Goal: Task Accomplishment & Management: Use online tool/utility

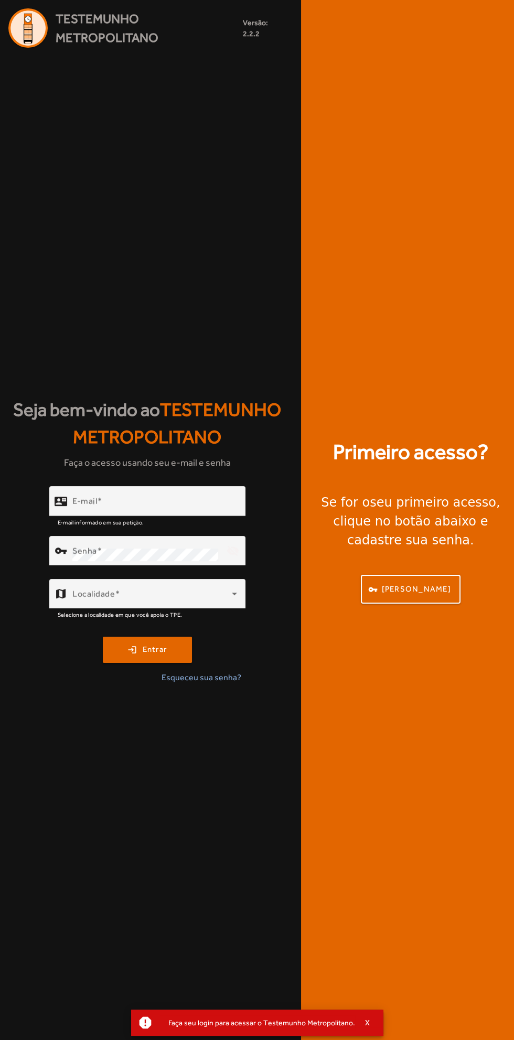
click at [187, 503] on input "E-mail" at bounding box center [154, 505] width 165 height 13
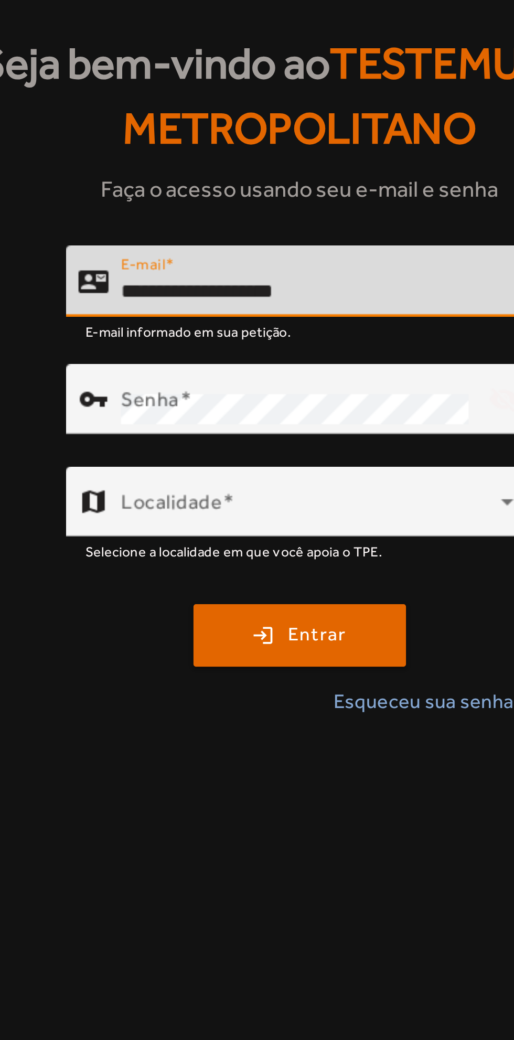
type input "**********"
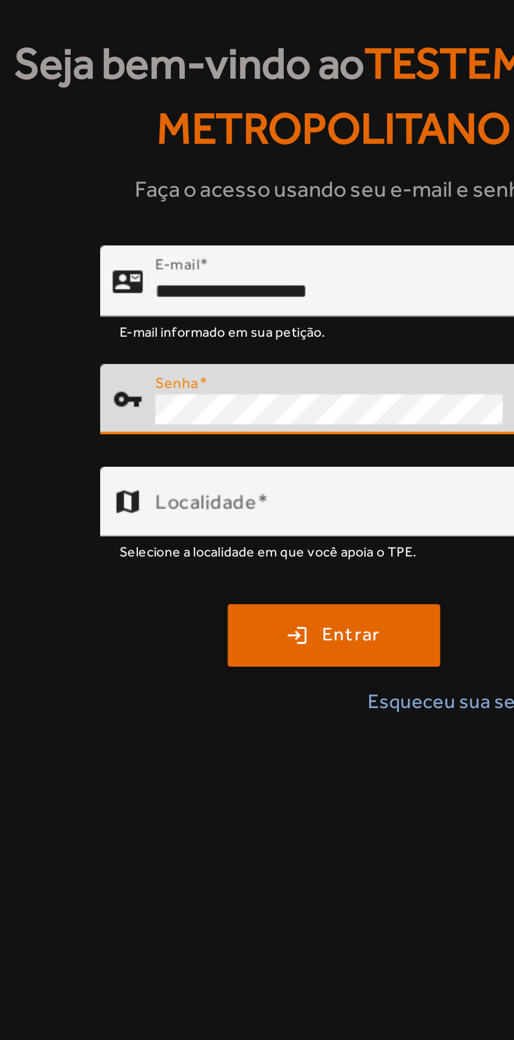
click at [202, 601] on span at bounding box center [151, 598] width 159 height 13
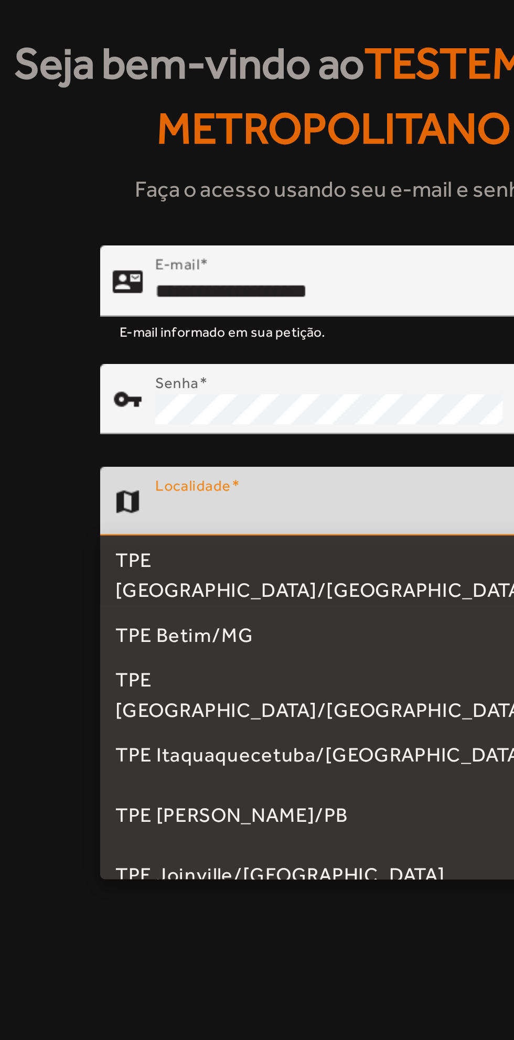
click at [214, 593] on div at bounding box center [257, 520] width 514 height 1040
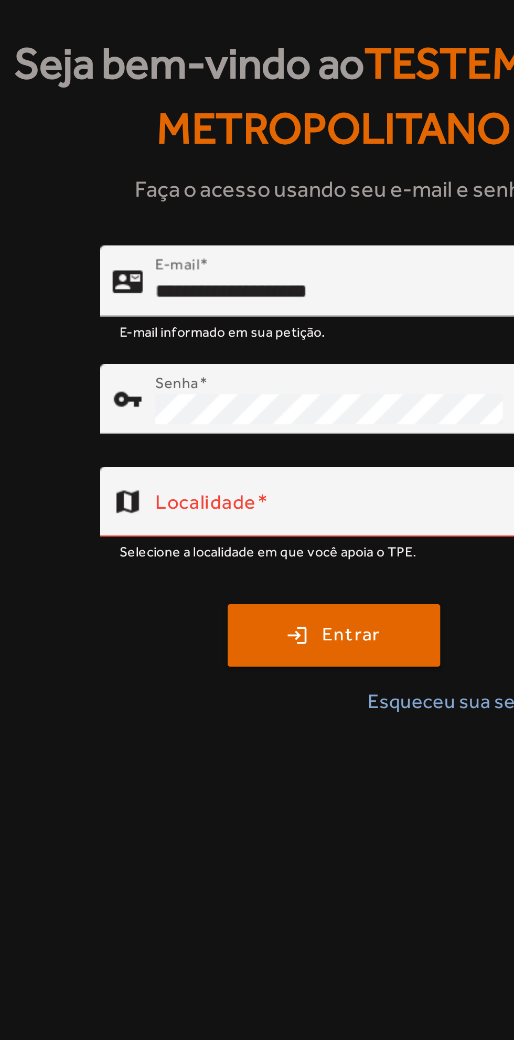
click at [205, 592] on span at bounding box center [151, 598] width 159 height 13
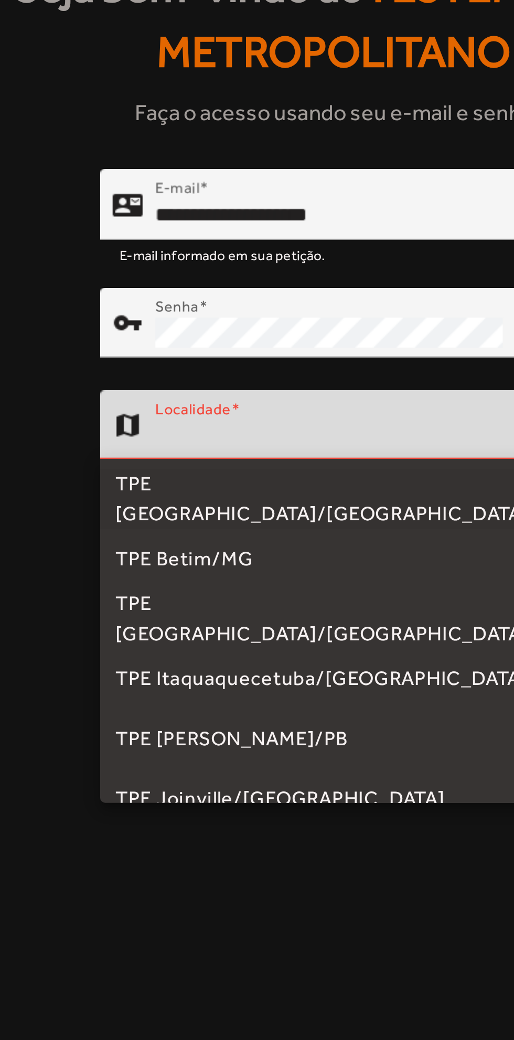
click at [163, 697] on mat-option "TPE Itaquaquecetuba/[GEOGRAPHIC_DATA]" at bounding box center [147, 700] width 196 height 25
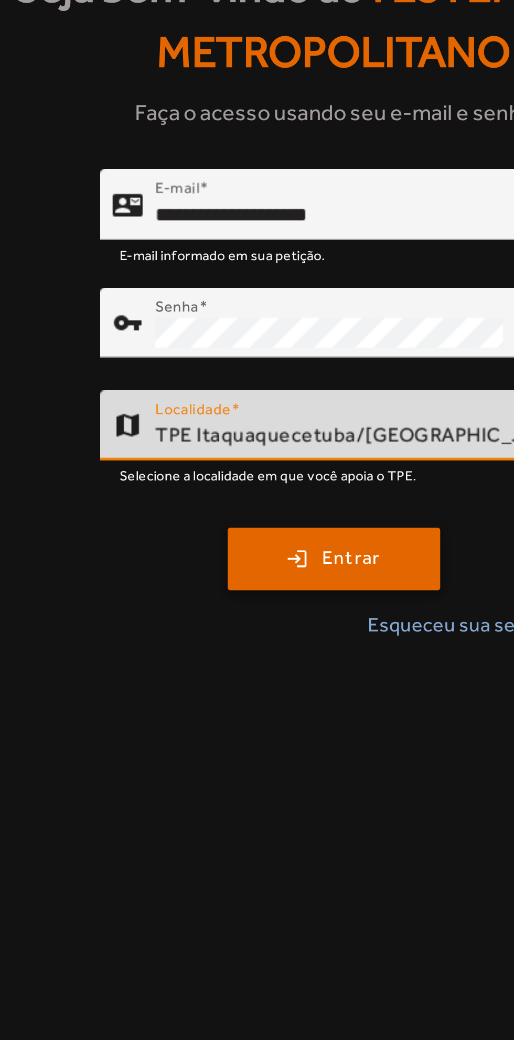
click at [174, 646] on span "submit" at bounding box center [147, 649] width 87 height 25
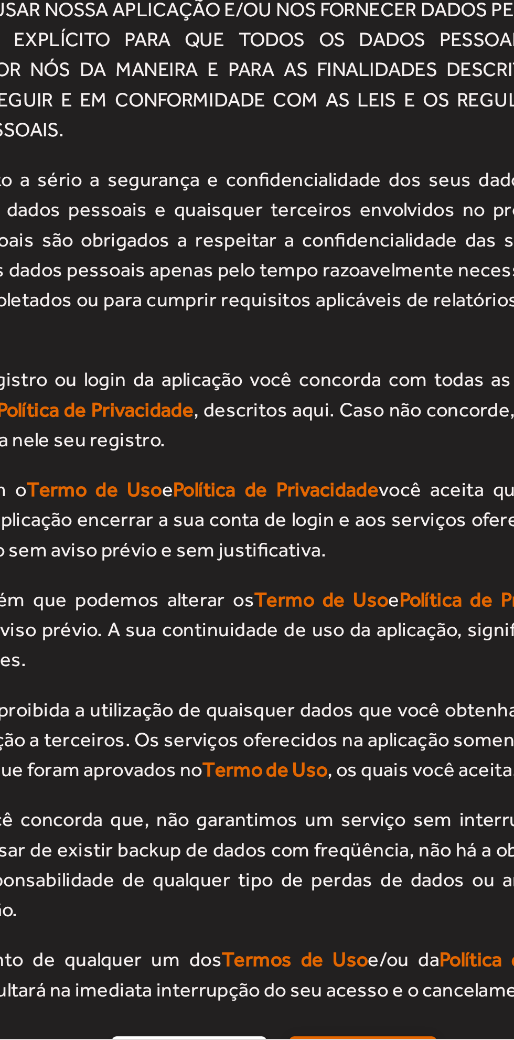
click at [304, 1040] on span "Aceitar" at bounding box center [302, 1048] width 29 height 12
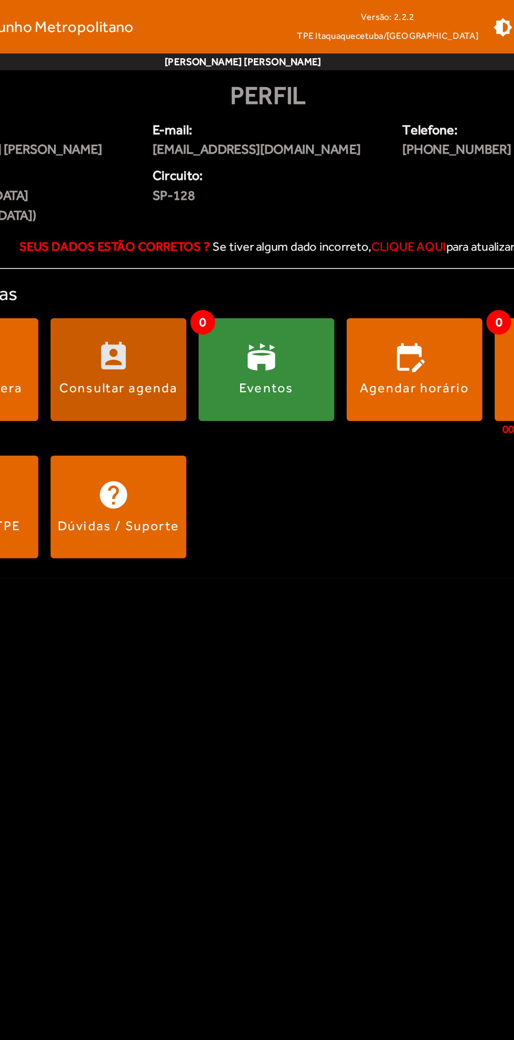
click at [197, 242] on div "Consultar agenda" at bounding box center [178, 248] width 76 height 12
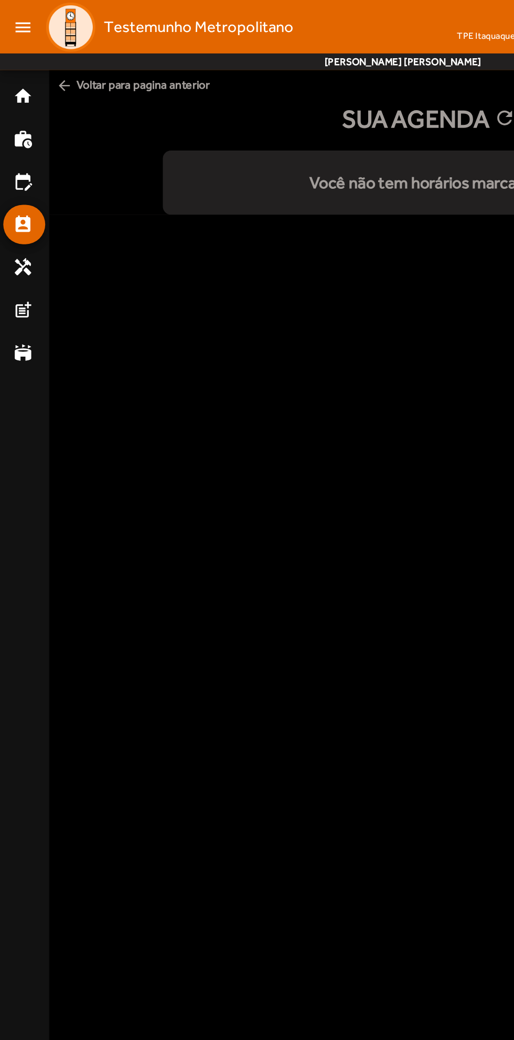
click at [14, 62] on mat-icon "home" at bounding box center [14, 61] width 13 height 13
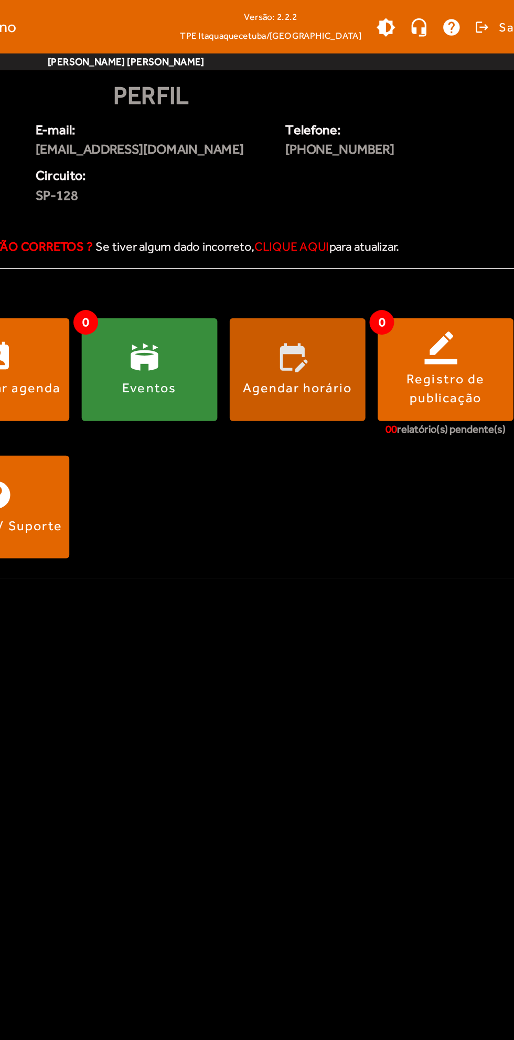
click at [379, 244] on span at bounding box center [366, 236] width 87 height 66
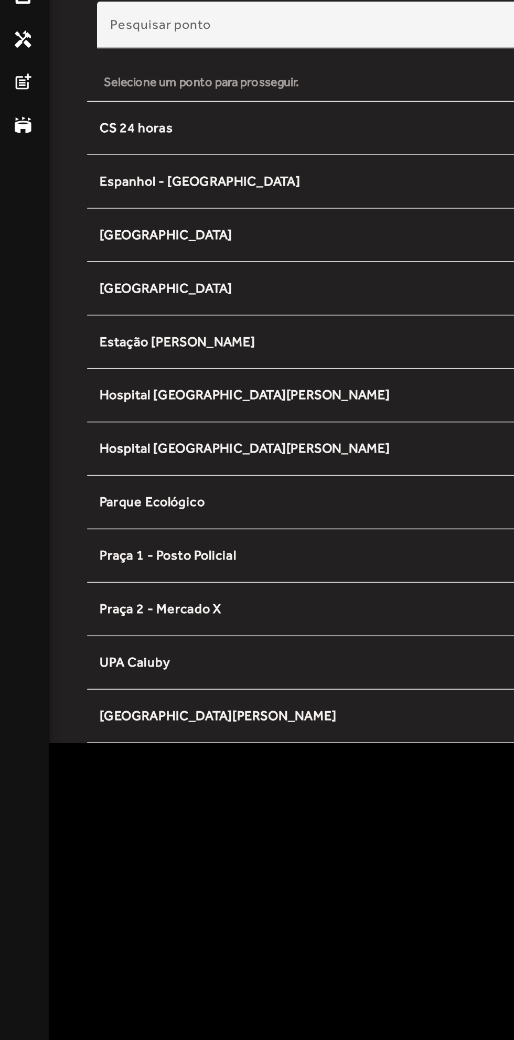
click at [187, 706] on body "menu Testemunho Metropolitano Versão: 2.2.2 TPE Itaquaquecetuba/SP brightness_m…" at bounding box center [257, 520] width 514 height 1040
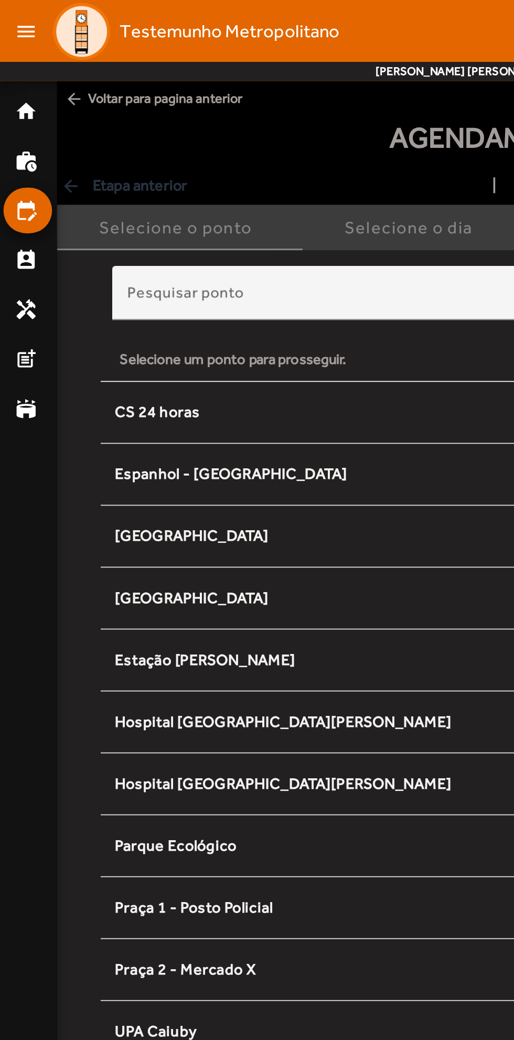
click at [8, 324] on mat-nav-list "home work_history edit_calendar perm_contact_calendar handyman post_add stadium" at bounding box center [15, 543] width 31 height 996
click at [12, 23] on mat-icon "menu" at bounding box center [14, 17] width 21 height 21
